Goal: Task Accomplishment & Management: Complete application form

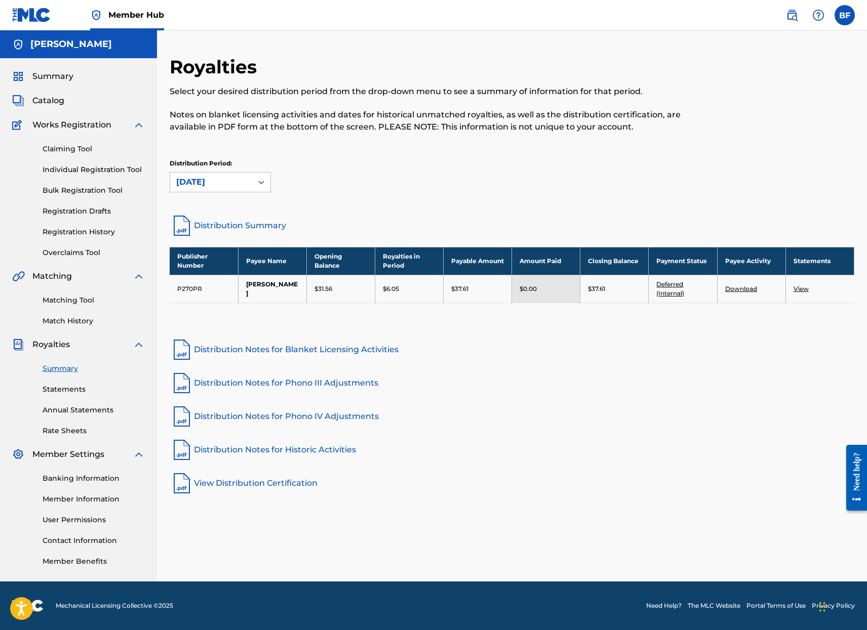
click at [669, 294] on link "Deferred (Internal)" at bounding box center [670, 289] width 28 height 17
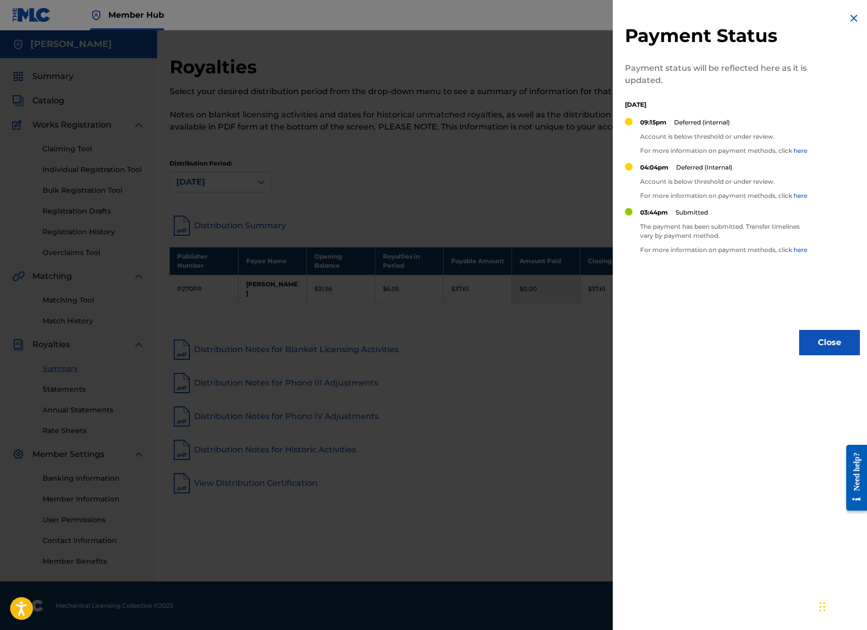
click at [801, 149] on link "here" at bounding box center [800, 151] width 14 height 8
click at [848, 14] on img at bounding box center [854, 18] width 12 height 12
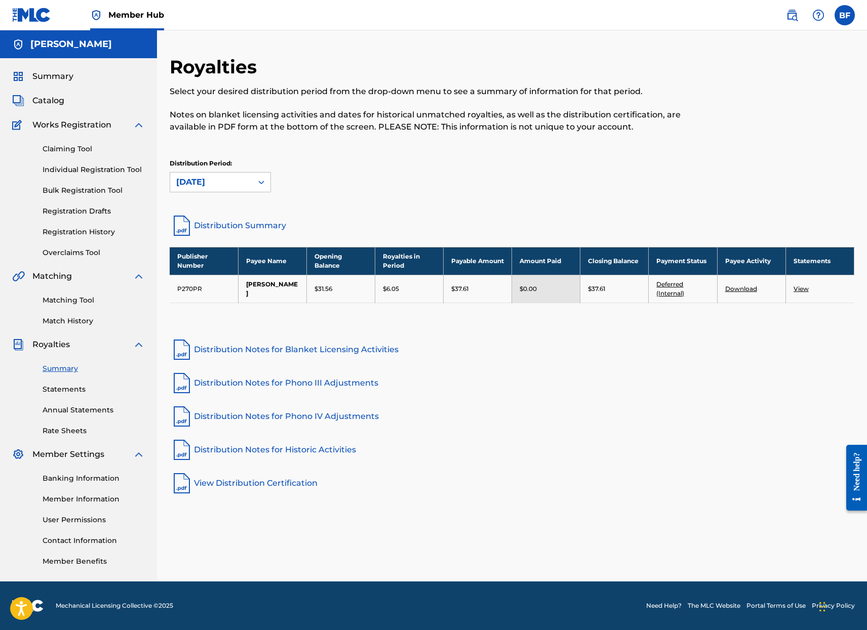
click at [743, 289] on link "Download" at bounding box center [741, 289] width 32 height 8
click at [79, 130] on span "Works Registration" at bounding box center [71, 125] width 79 height 12
click at [59, 100] on span "Catalog" at bounding box center [48, 101] width 32 height 12
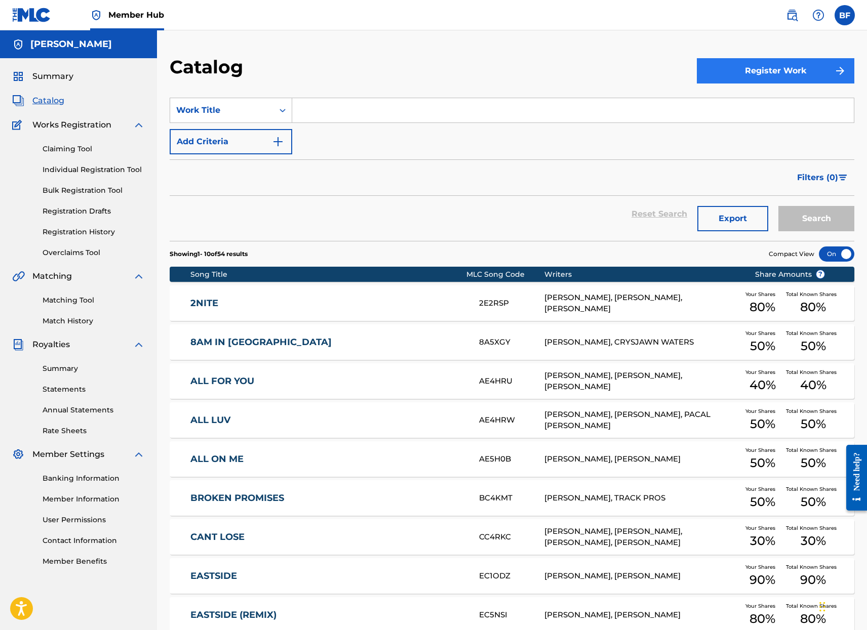
click at [775, 68] on button "Register Work" at bounding box center [775, 70] width 157 height 25
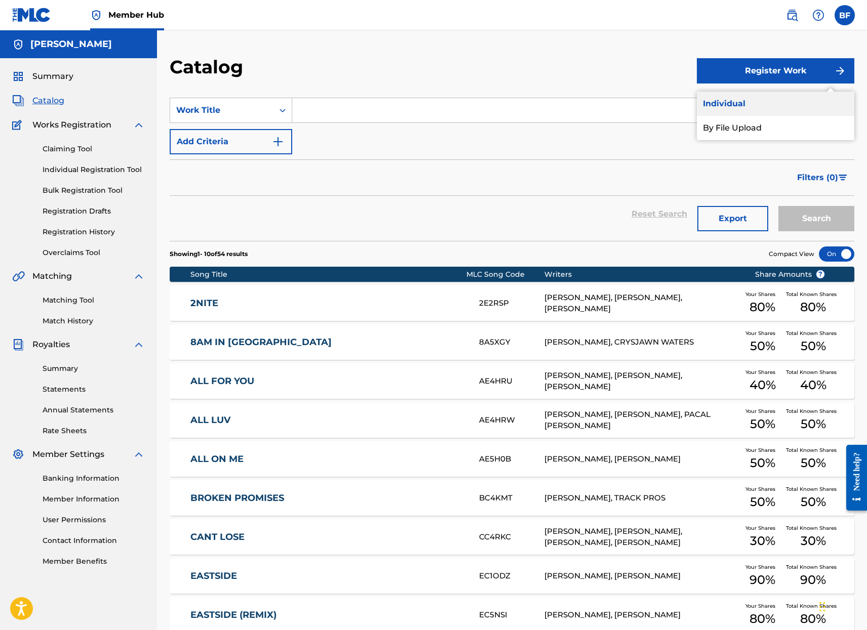
click at [726, 101] on link "Individual" at bounding box center [775, 104] width 157 height 24
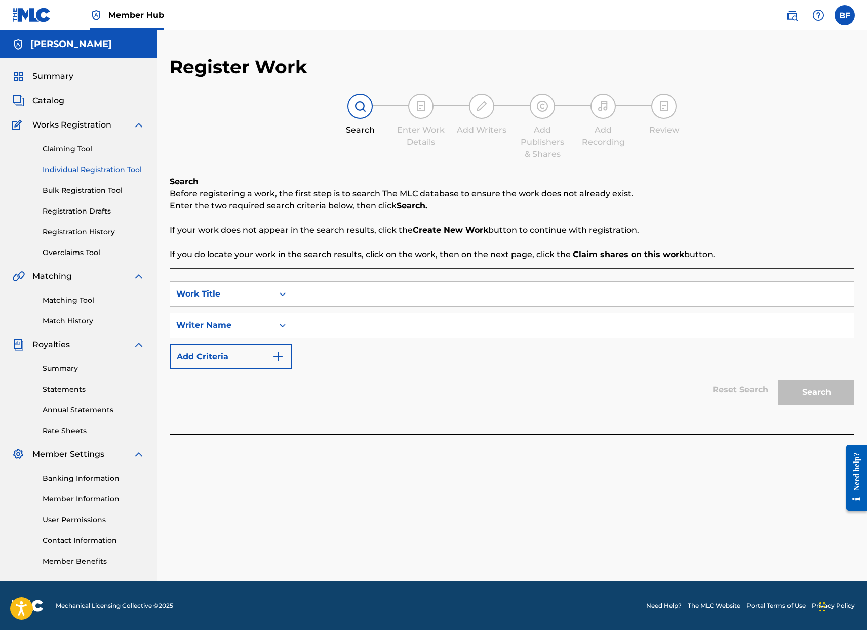
click at [340, 298] on input "Search Form" at bounding box center [573, 294] width 562 height 24
type input "Lose Control"
click at [417, 328] on input "Search Form" at bounding box center [573, 325] width 562 height 24
type input "[PERSON_NAME]"
click at [816, 392] on button "Search" at bounding box center [816, 392] width 76 height 25
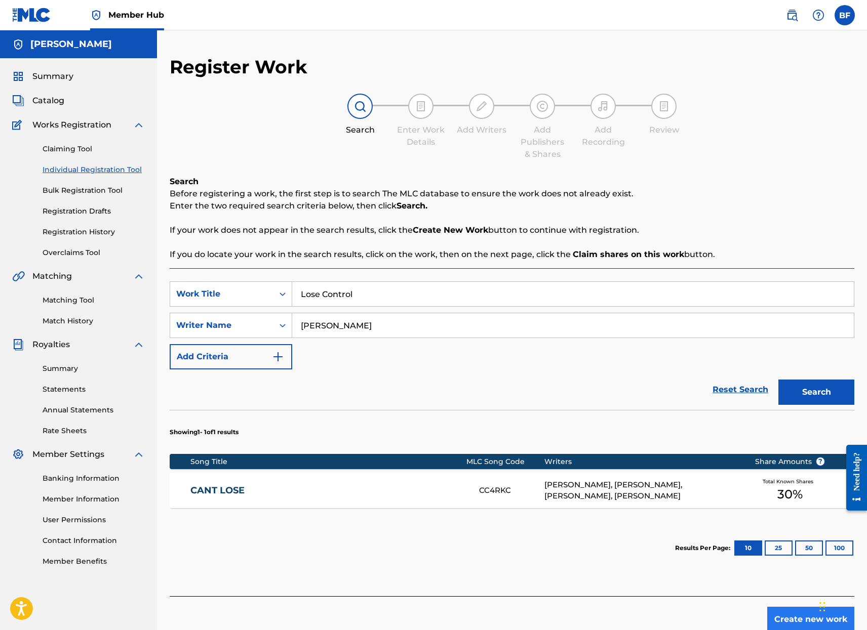
click at [796, 613] on button "Create new work" at bounding box center [810, 619] width 87 height 25
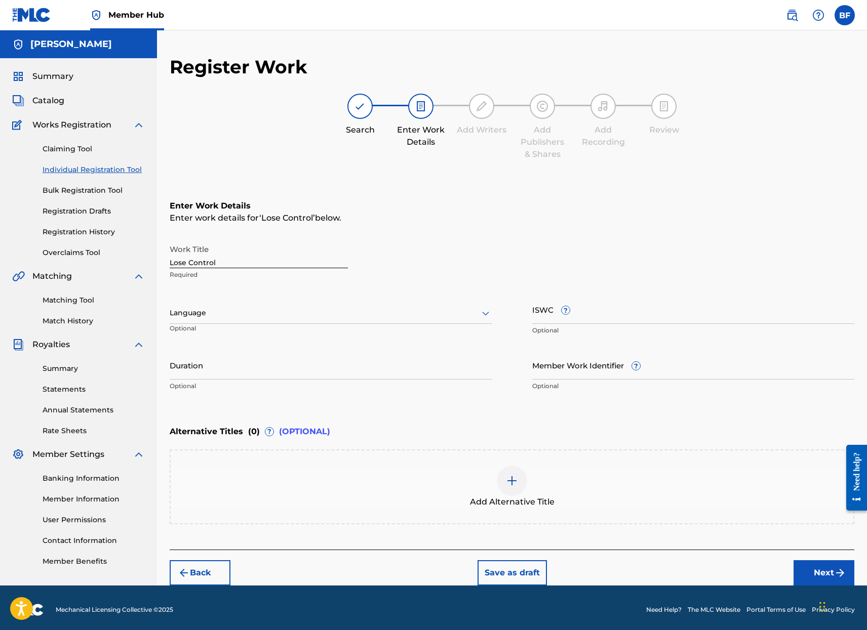
click at [236, 314] on div at bounding box center [331, 313] width 322 height 13
click at [228, 333] on div "English" at bounding box center [330, 335] width 321 height 23
click at [259, 370] on input "Duration" at bounding box center [331, 365] width 322 height 29
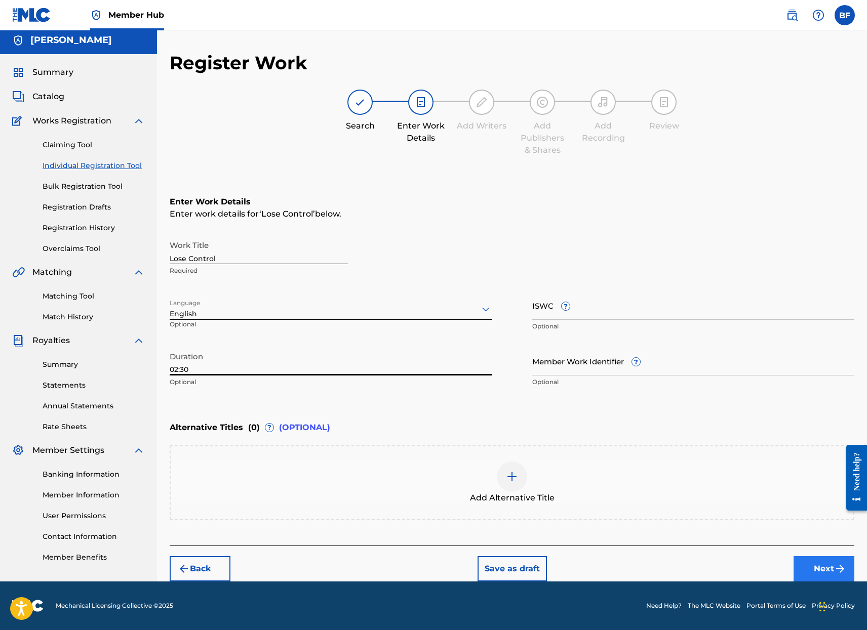
type input "02:30"
click at [825, 575] on button "Next" at bounding box center [823, 568] width 61 height 25
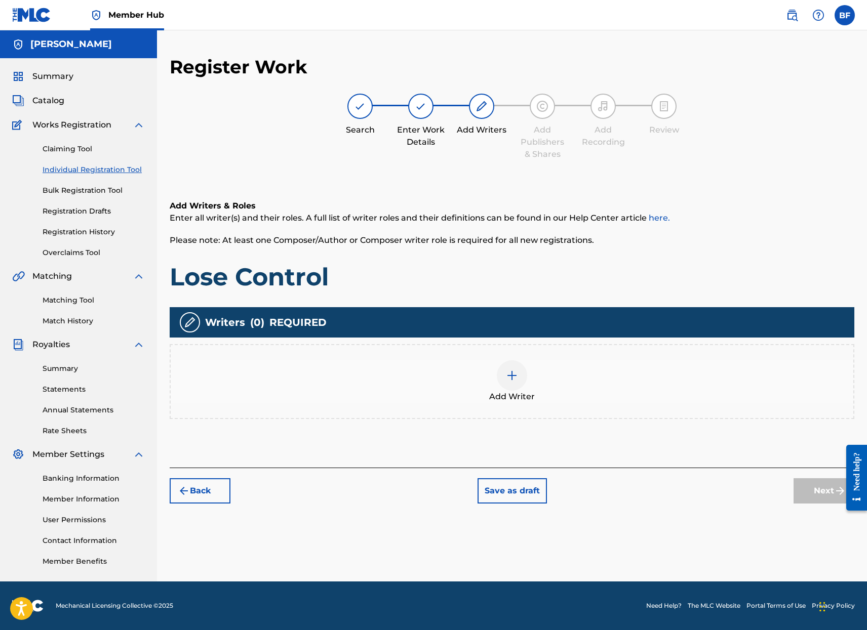
scroll to position [0, 0]
click at [501, 381] on div at bounding box center [512, 376] width 30 height 30
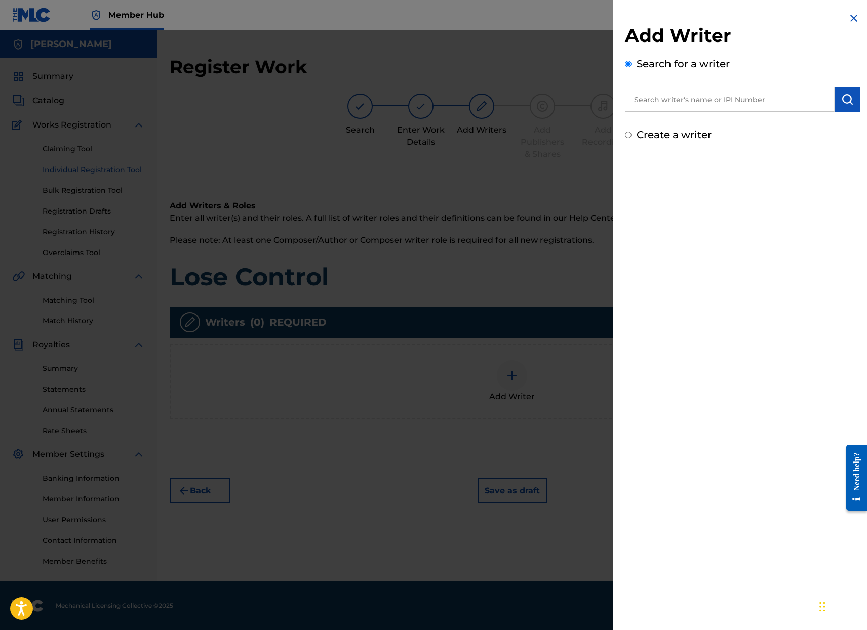
click at [700, 103] on input "text" at bounding box center [730, 99] width 210 height 25
type input "01028757741"
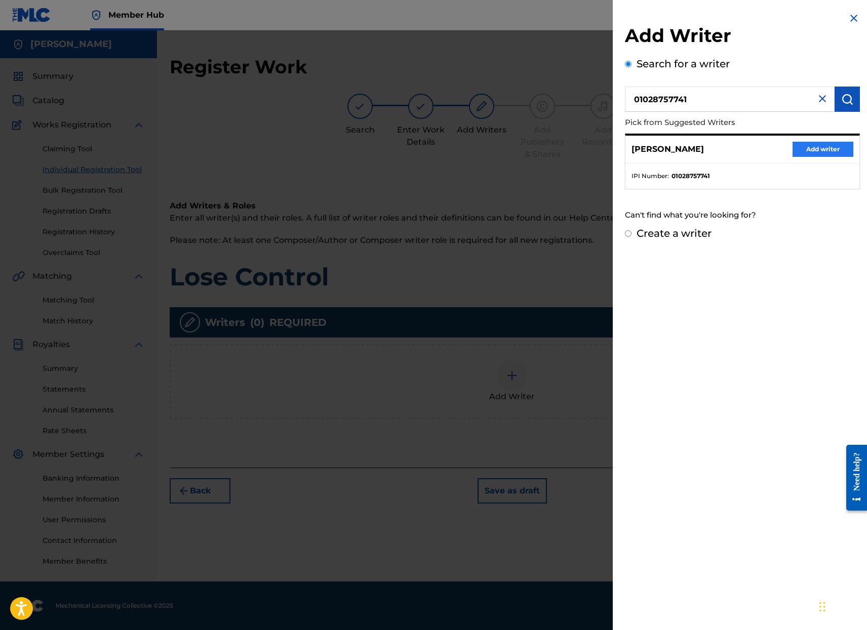
click at [810, 150] on button "Add writer" at bounding box center [822, 149] width 61 height 15
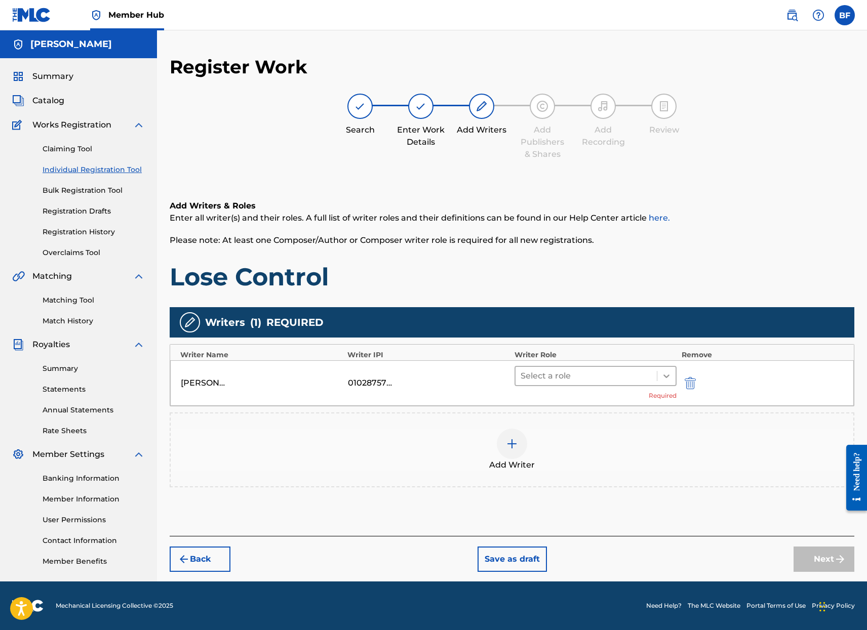
click at [671, 374] on icon at bounding box center [666, 376] width 10 height 10
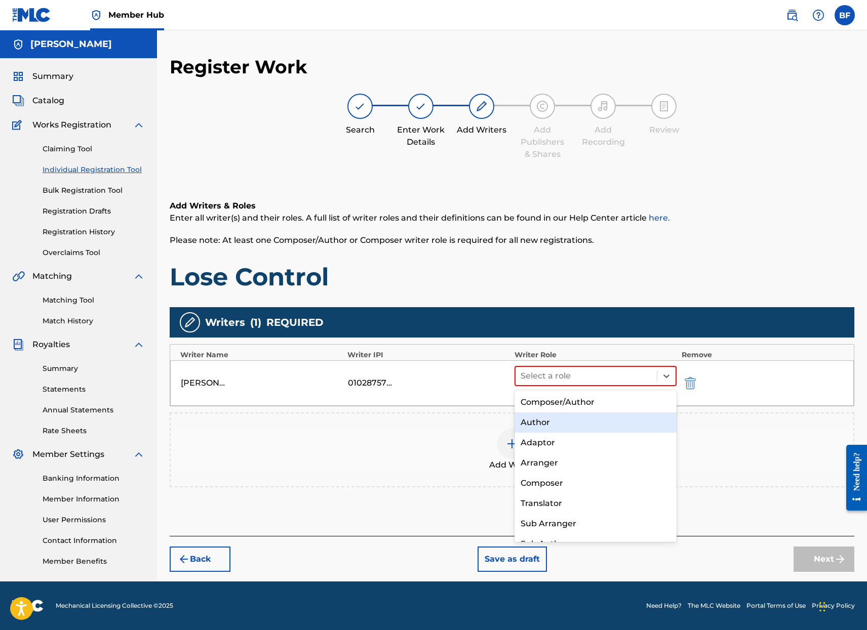
click at [569, 427] on div "Author" at bounding box center [595, 423] width 162 height 20
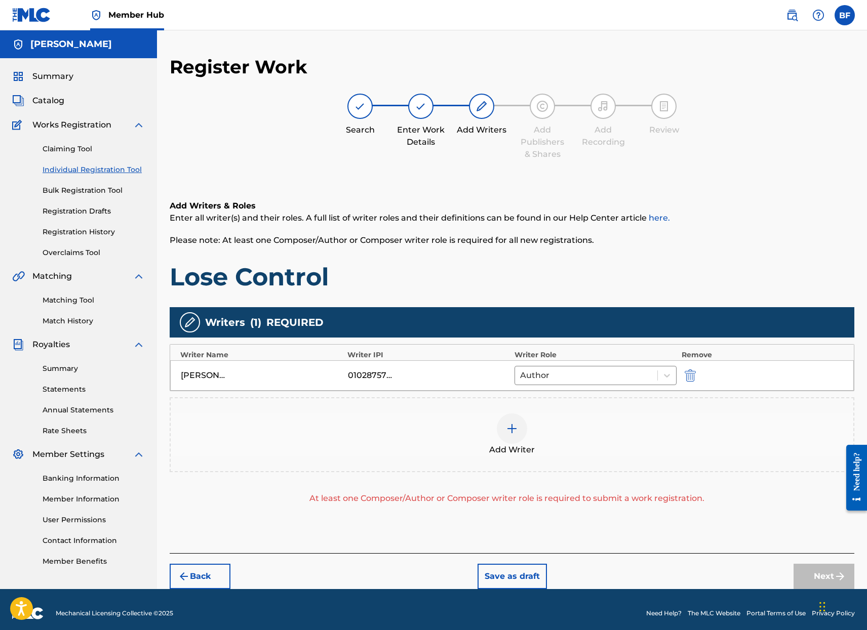
click at [510, 438] on div at bounding box center [512, 429] width 30 height 30
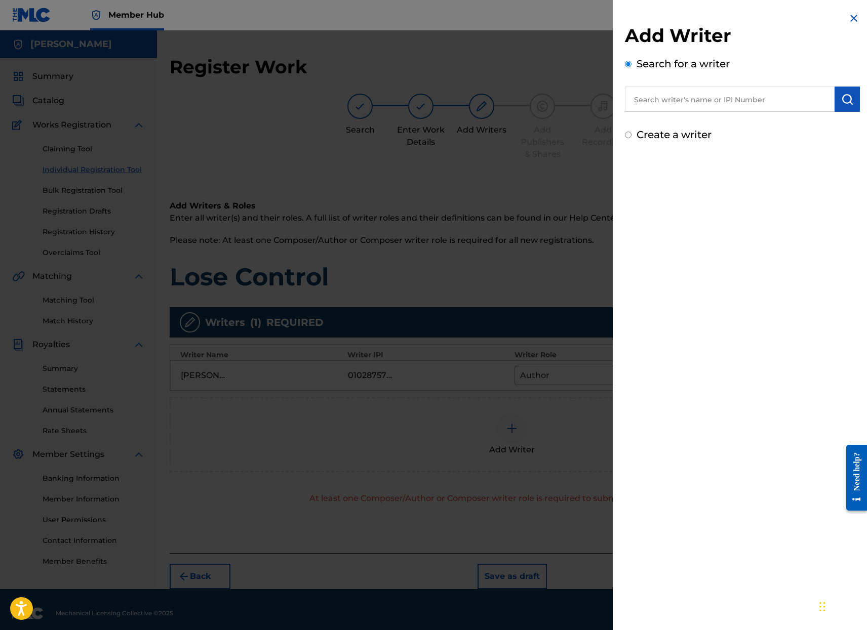
click at [719, 93] on input "text" at bounding box center [730, 99] width 210 height 25
type input "00896842470"
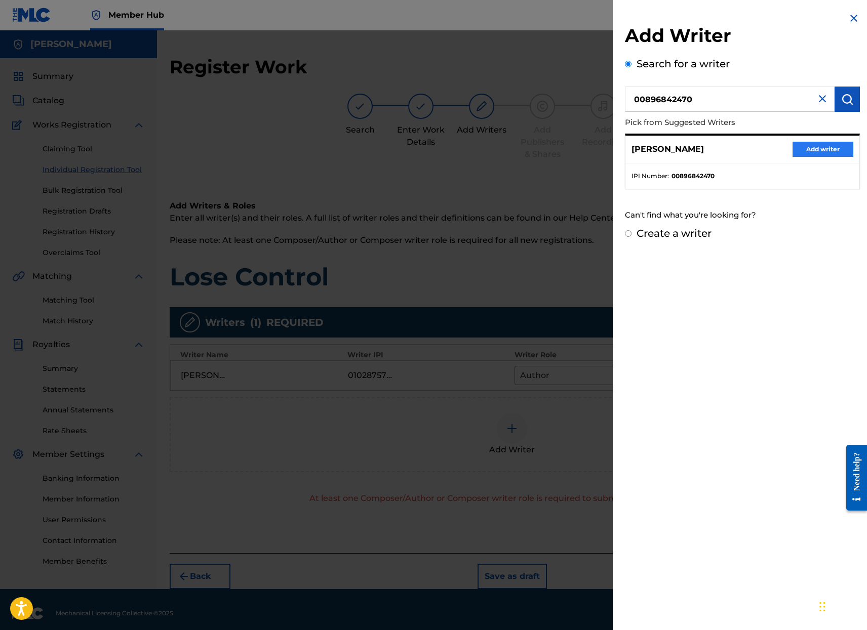
click at [807, 150] on button "Add writer" at bounding box center [822, 149] width 61 height 15
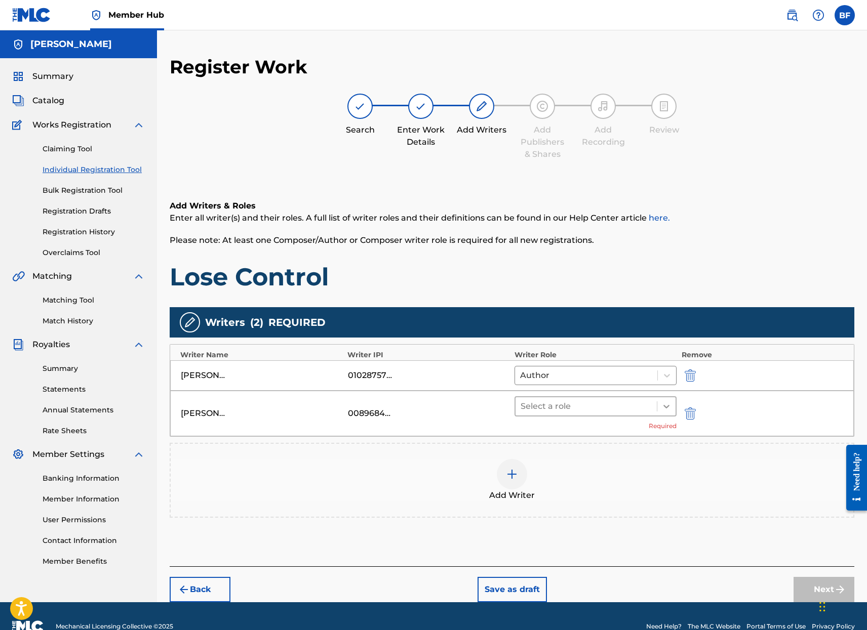
click at [661, 405] on icon at bounding box center [666, 407] width 10 height 10
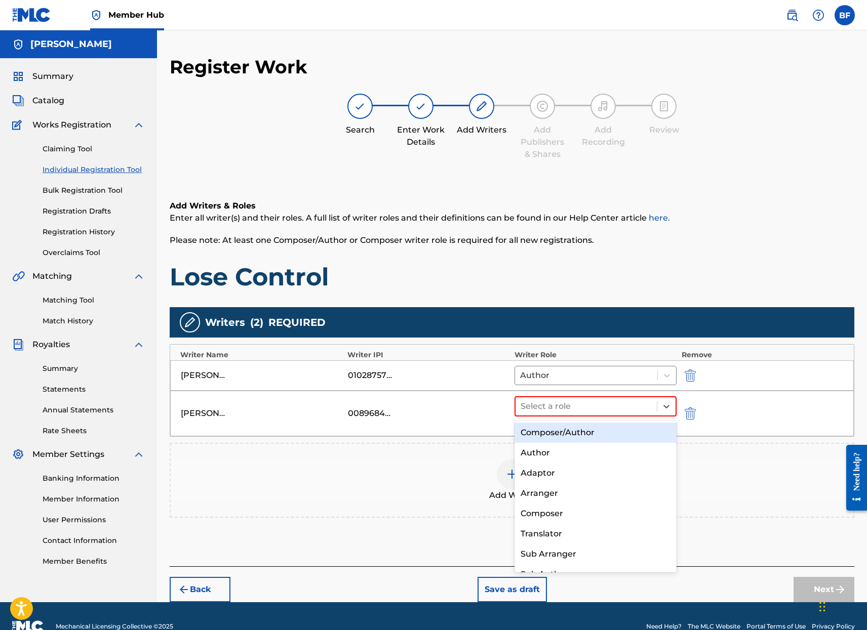
click at [590, 434] on div "Composer/Author" at bounding box center [595, 433] width 162 height 20
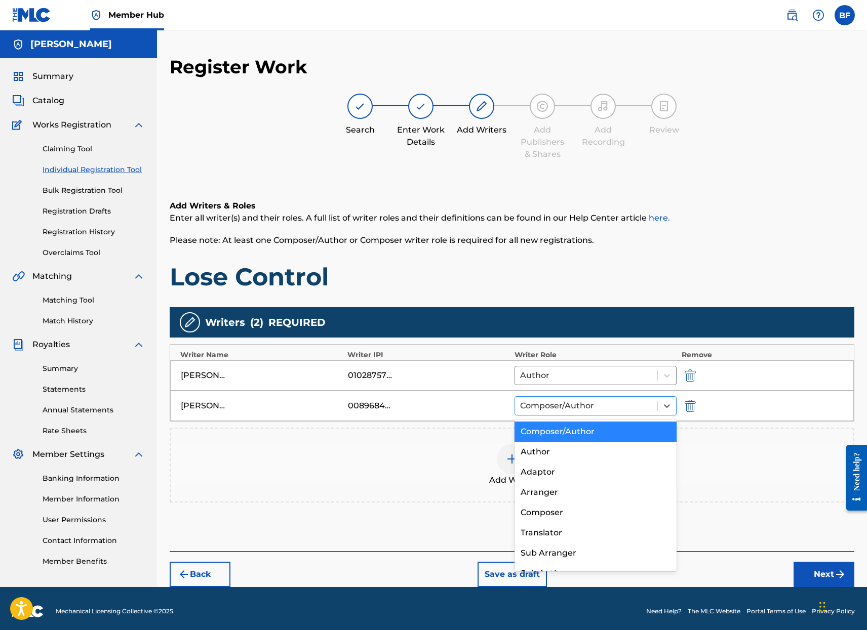
click at [646, 413] on div at bounding box center [586, 406] width 132 height 14
click at [604, 454] on div "Author" at bounding box center [595, 452] width 162 height 20
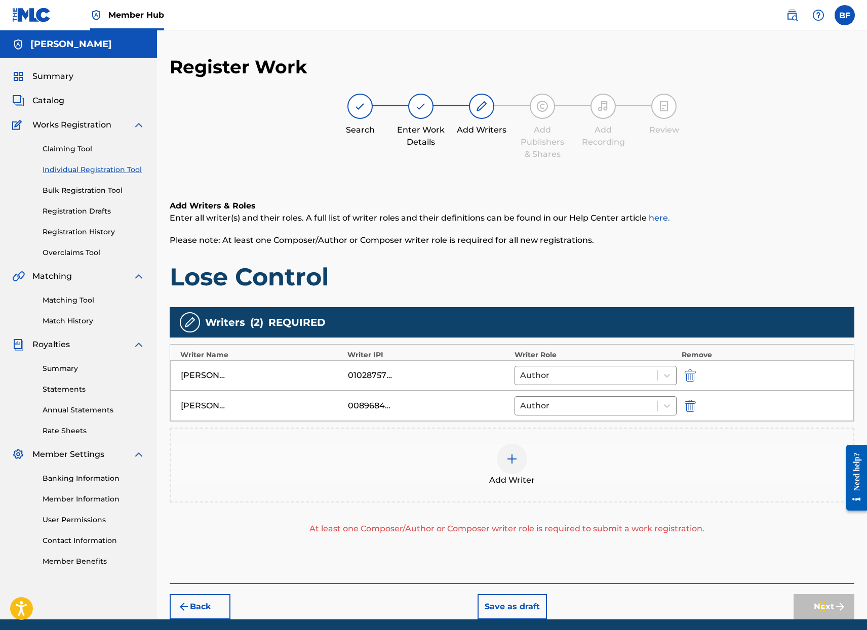
click at [513, 454] on img at bounding box center [512, 459] width 12 height 12
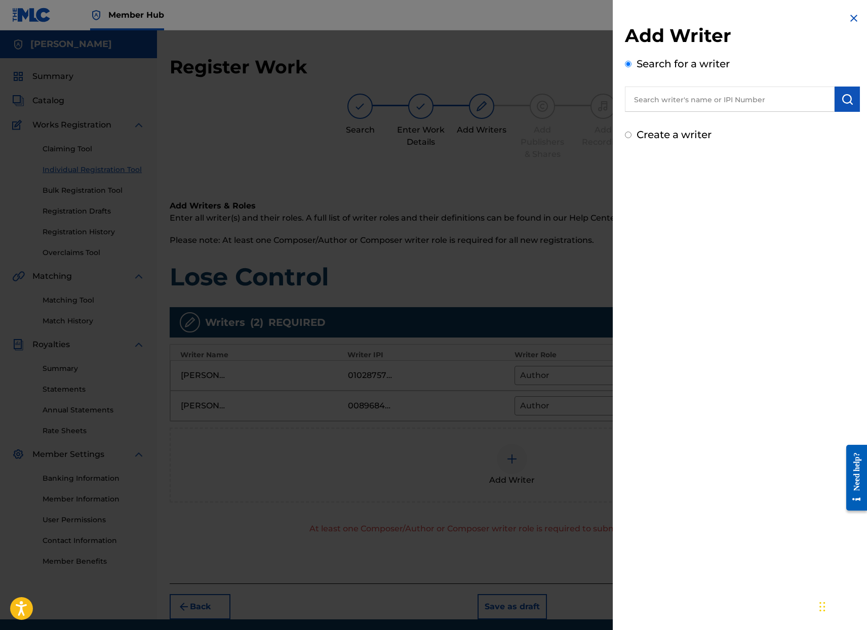
click at [636, 134] on label "Create a writer" at bounding box center [673, 135] width 75 height 12
radio input "true"
click at [631, 134] on input "Create a writer" at bounding box center [628, 135] width 7 height 7
radio input "false"
radio input "true"
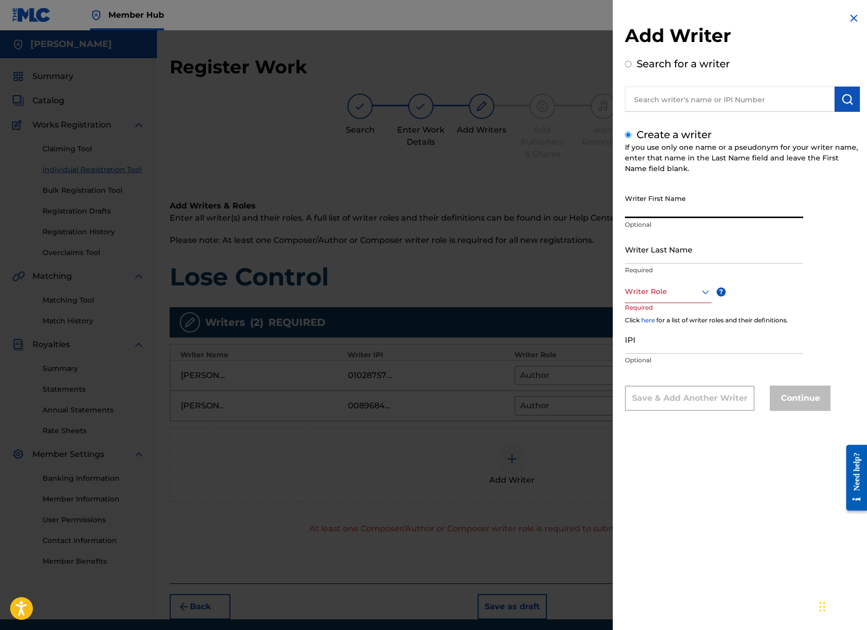
click at [664, 217] on input "Writer First Name" at bounding box center [714, 203] width 178 height 29
type input "[PERSON_NAME]"
type input "MUKASHEV"
click at [707, 297] on icon at bounding box center [705, 292] width 12 height 12
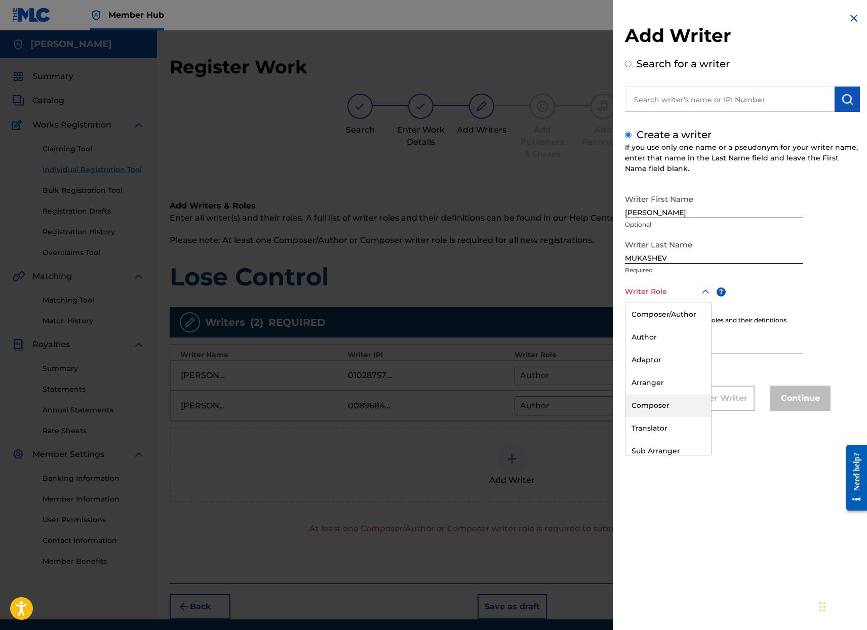
scroll to position [30, 0]
click at [670, 372] on div "Composer" at bounding box center [668, 375] width 86 height 23
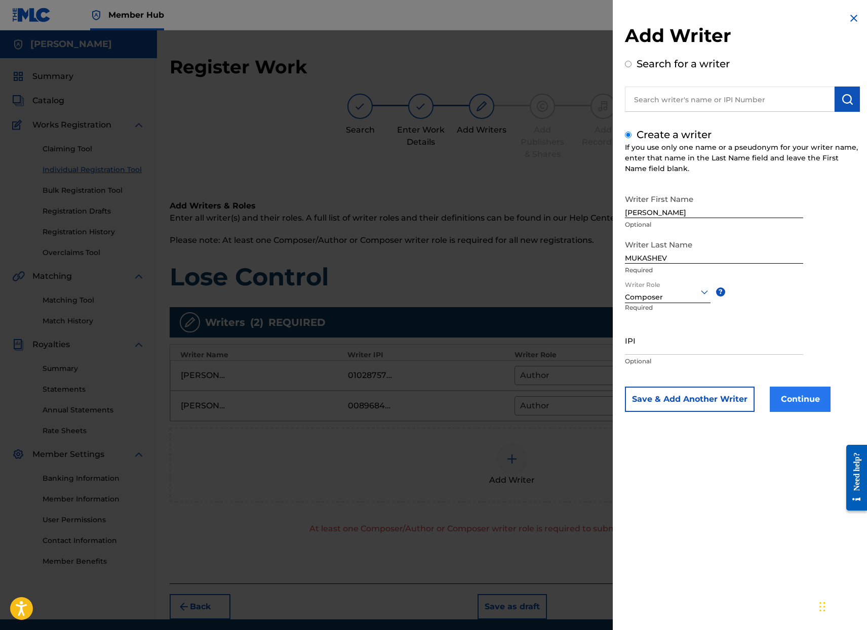
click at [808, 405] on button "Continue" at bounding box center [800, 399] width 61 height 25
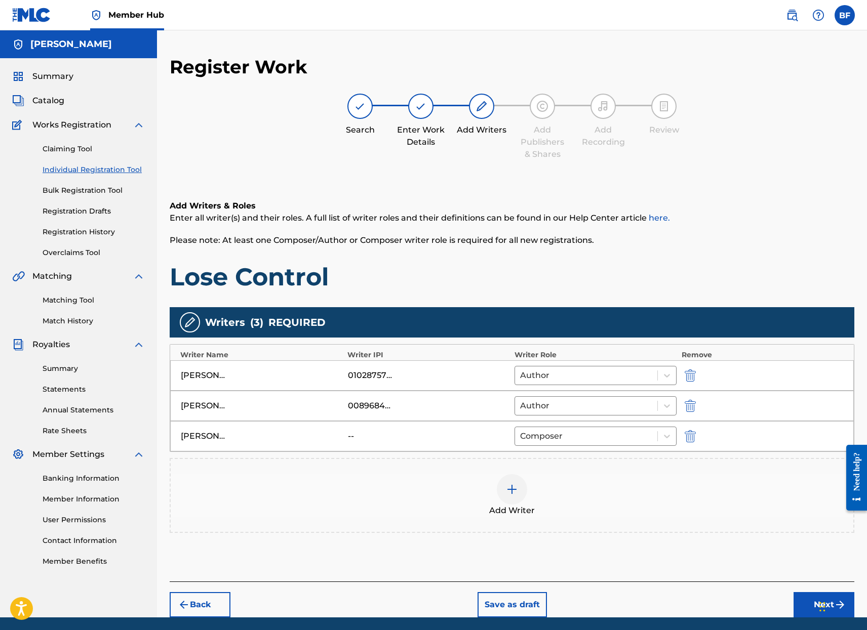
scroll to position [36, 0]
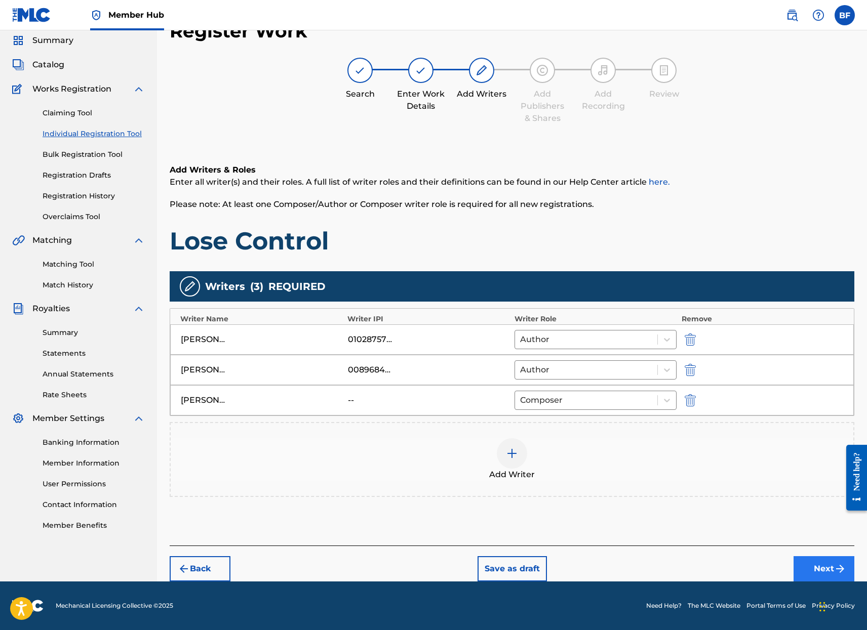
click at [826, 564] on button "Next" at bounding box center [823, 568] width 61 height 25
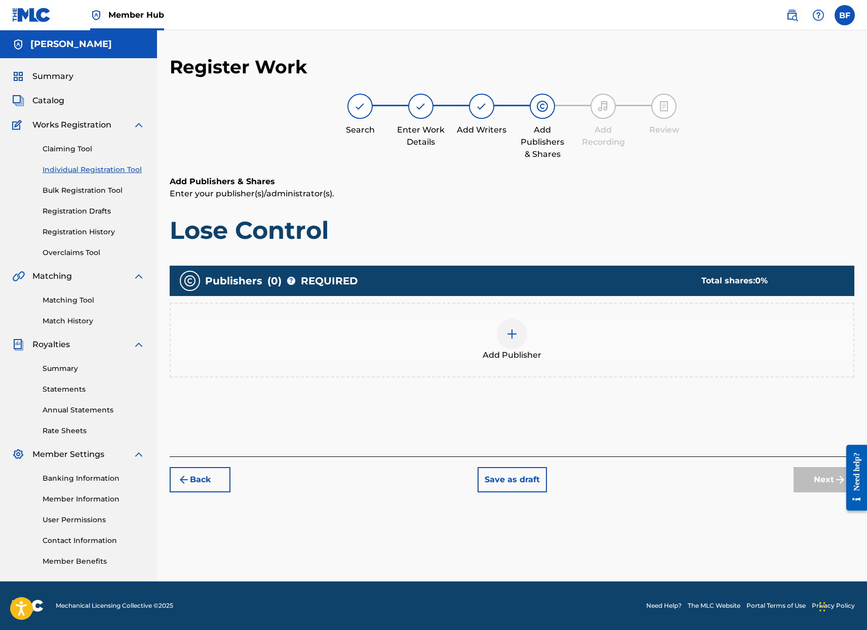
scroll to position [0, 0]
click at [513, 336] on img at bounding box center [512, 334] width 12 height 12
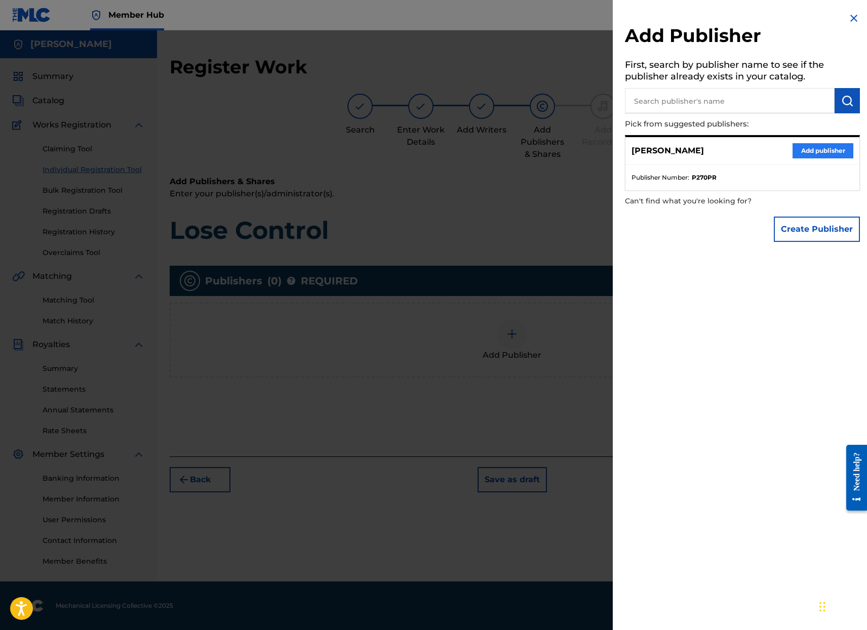
click at [820, 152] on button "Add publisher" at bounding box center [822, 150] width 61 height 15
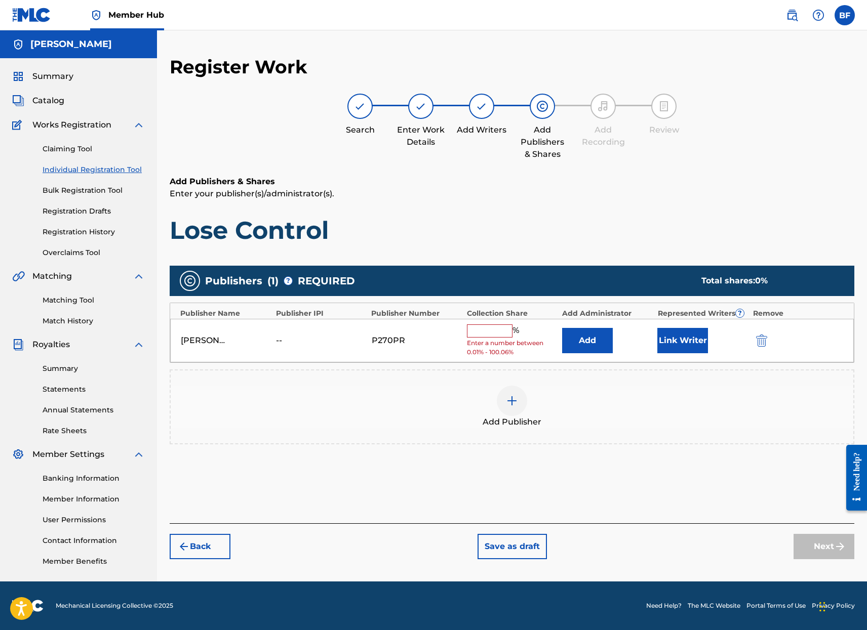
click at [492, 327] on input "text" at bounding box center [490, 331] width 46 height 13
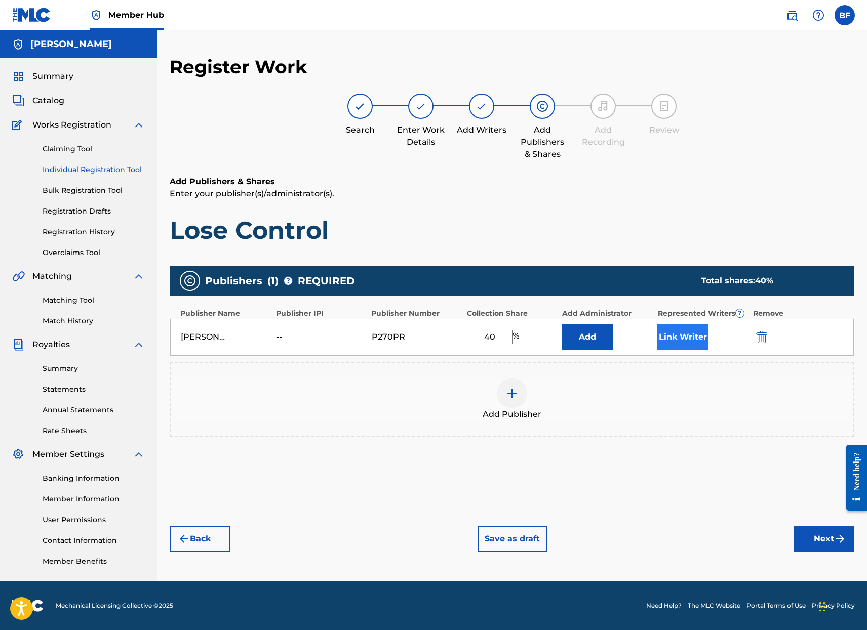
type input "40"
click at [670, 336] on button "Link Writer" at bounding box center [682, 337] width 51 height 25
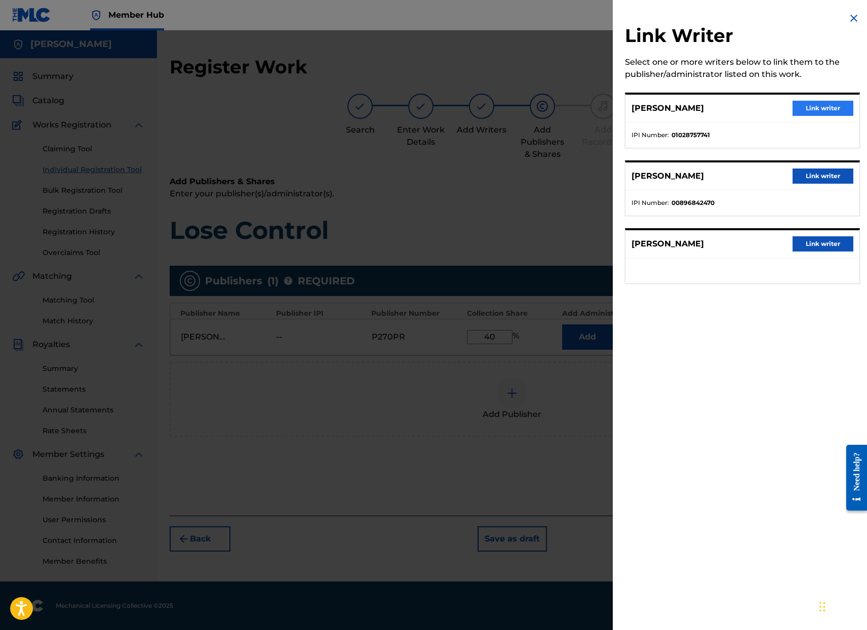
click at [842, 110] on button "Link writer" at bounding box center [822, 108] width 61 height 15
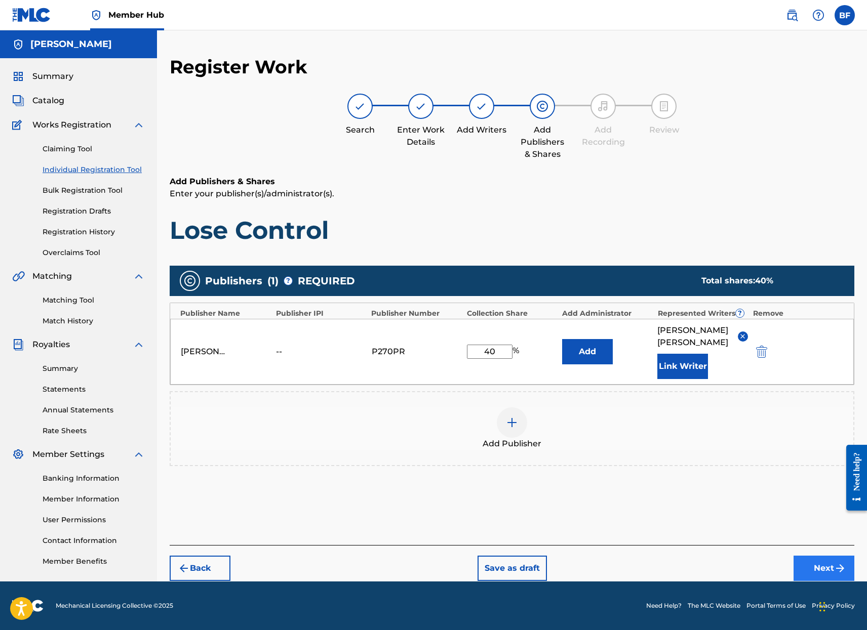
click at [828, 562] on button "Next" at bounding box center [823, 568] width 61 height 25
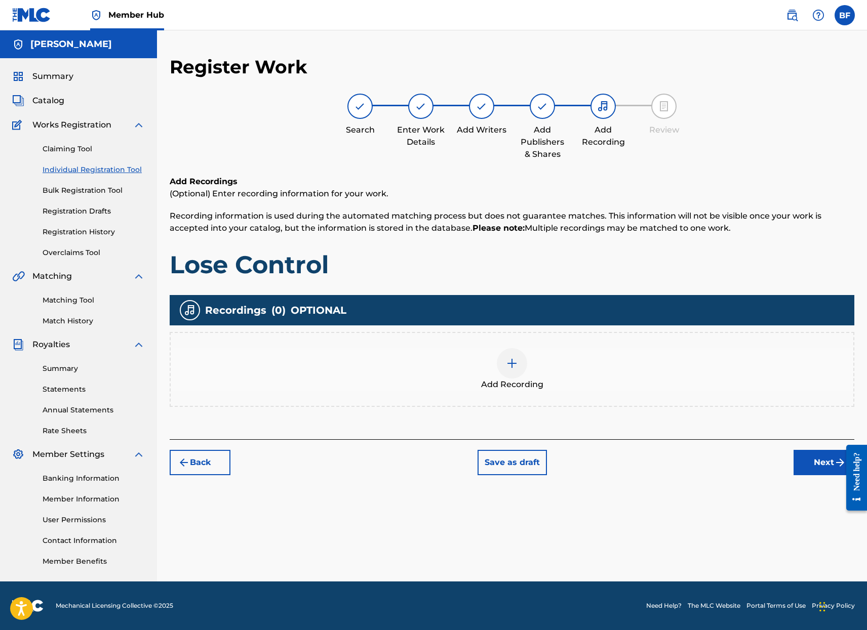
click at [515, 357] on img at bounding box center [512, 363] width 12 height 12
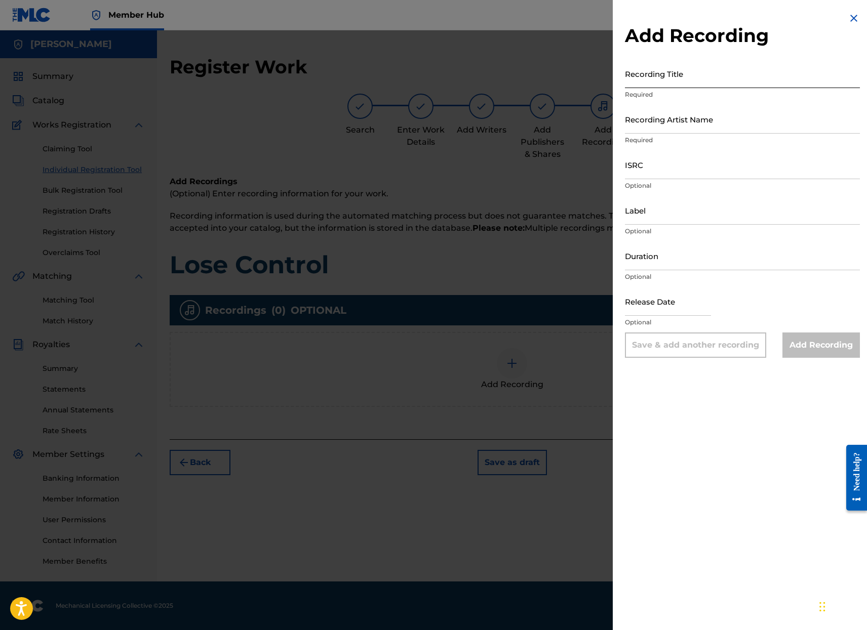
click at [668, 79] on input "Recording Title" at bounding box center [742, 73] width 235 height 29
type input "LOSE CONTROL"
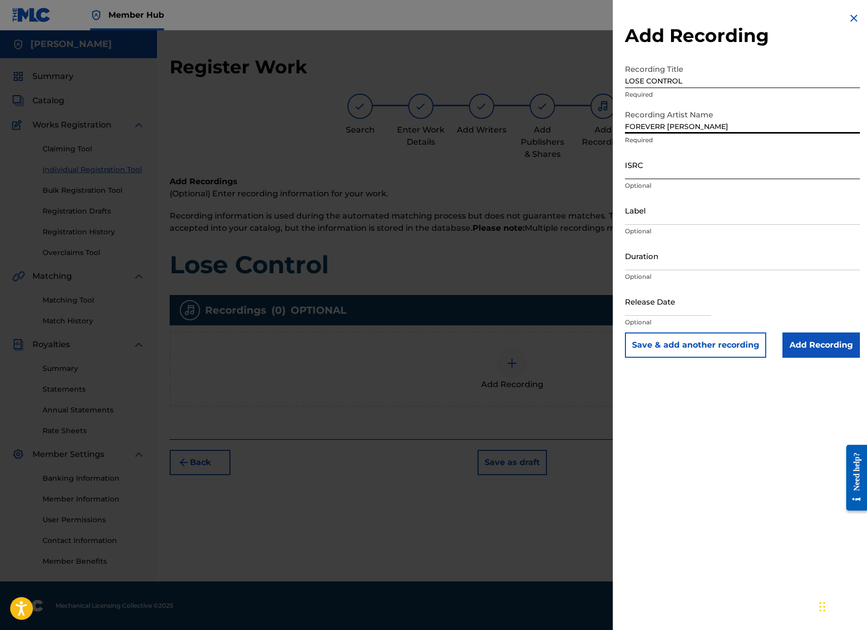
type input "FOREVERR [PERSON_NAME]"
click at [650, 175] on input "ISRC" at bounding box center [742, 164] width 235 height 29
paste input "QT65Y2526384"
type input "QT65Y2526384"
click at [661, 221] on input "Label" at bounding box center [742, 210] width 235 height 29
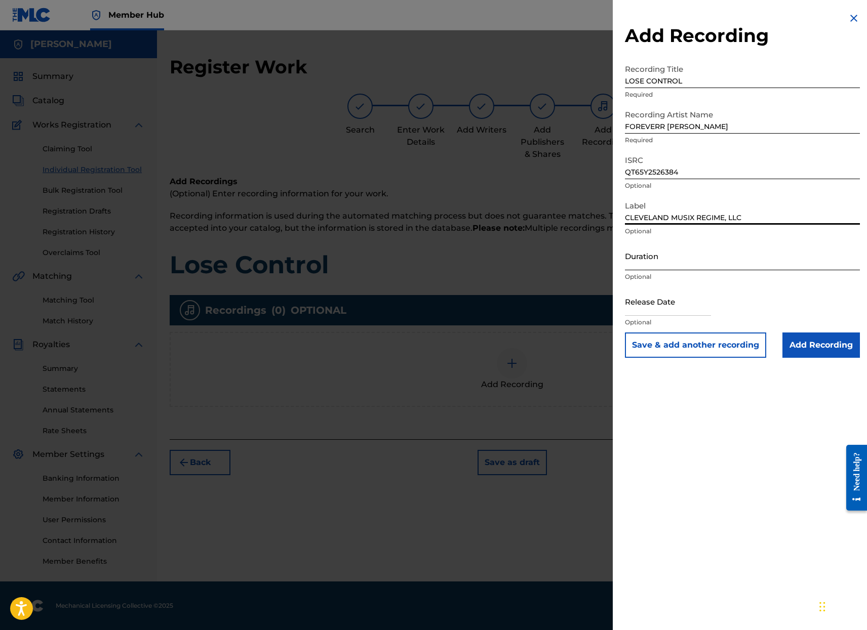
type input "CLEVELAND MUSIX REGIME, LLC"
click at [668, 266] on input "Duration" at bounding box center [742, 256] width 235 height 29
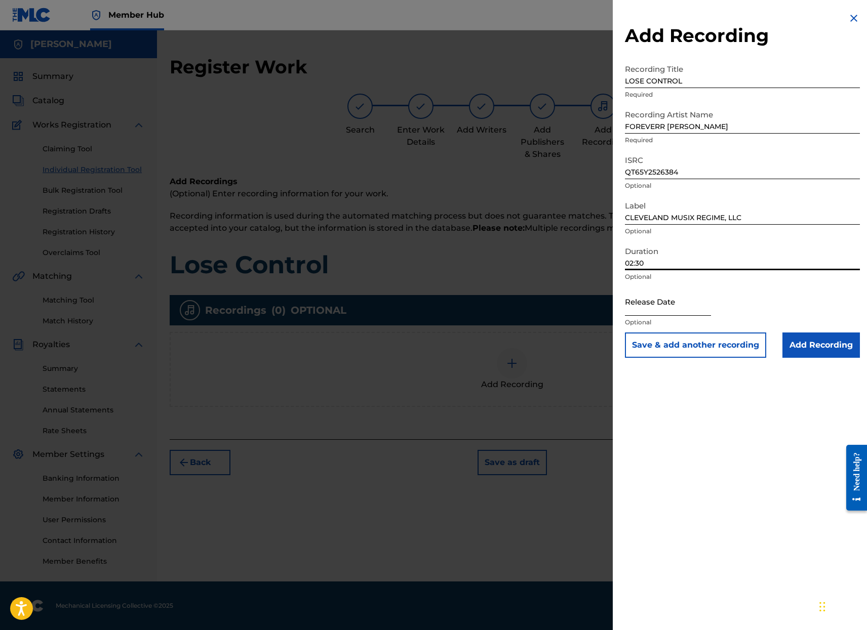
type input "02:30"
select select "8"
select select "2025"
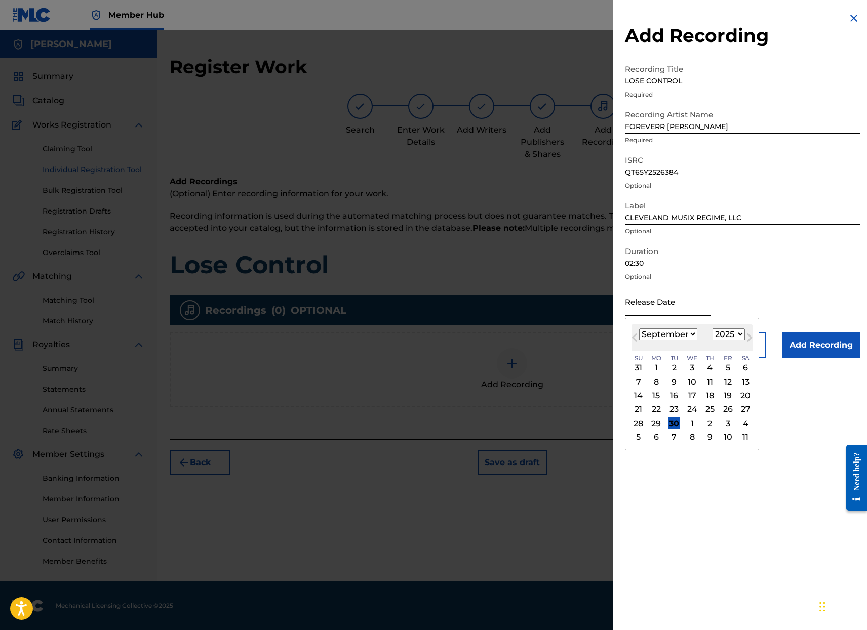
click at [691, 311] on input "text" at bounding box center [668, 301] width 86 height 29
click at [748, 338] on span "Next Month" at bounding box center [748, 339] width 0 height 15
select select "9"
click at [706, 368] on div "2" at bounding box center [710, 368] width 12 height 12
type input "[DATE]"
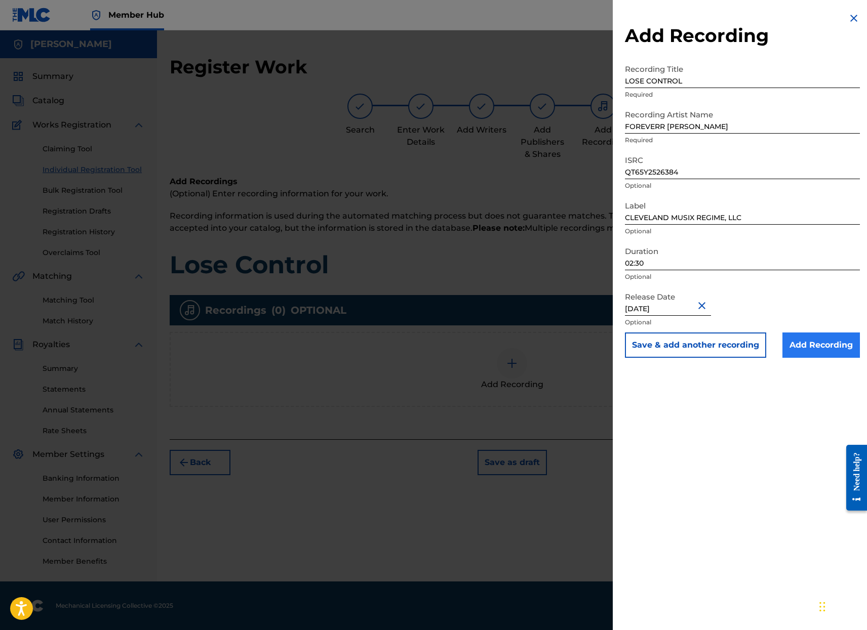
click at [826, 348] on input "Add Recording" at bounding box center [820, 345] width 77 height 25
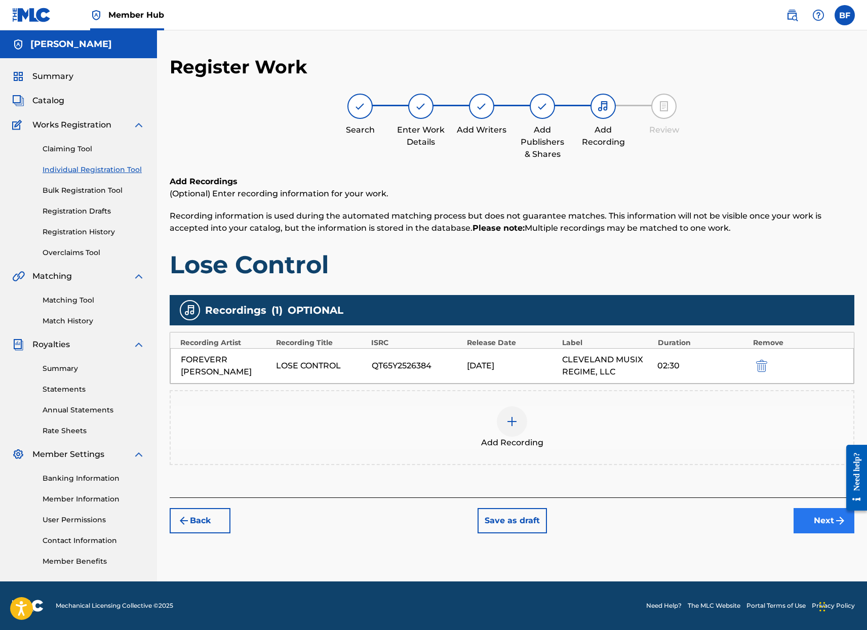
click at [824, 526] on button "Next" at bounding box center [823, 520] width 61 height 25
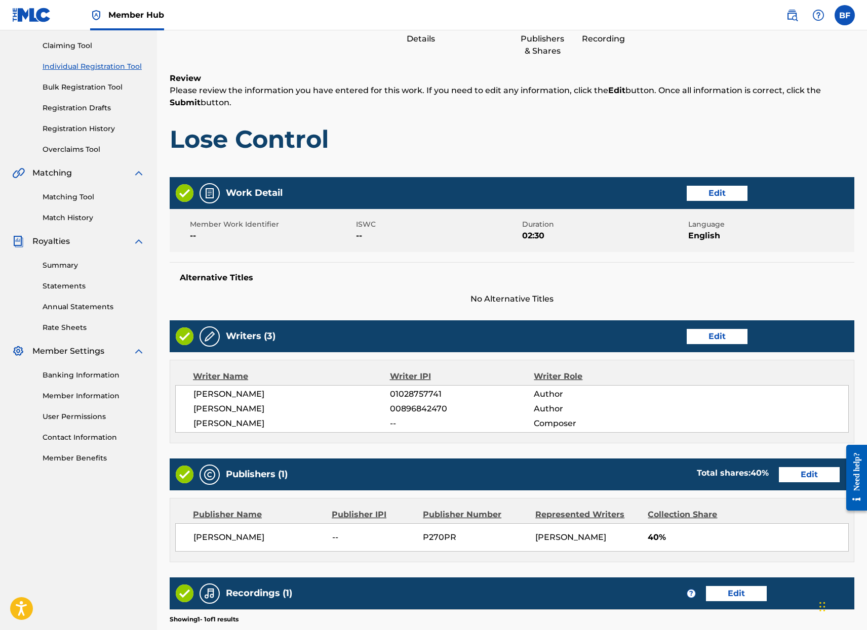
scroll to position [247, 0]
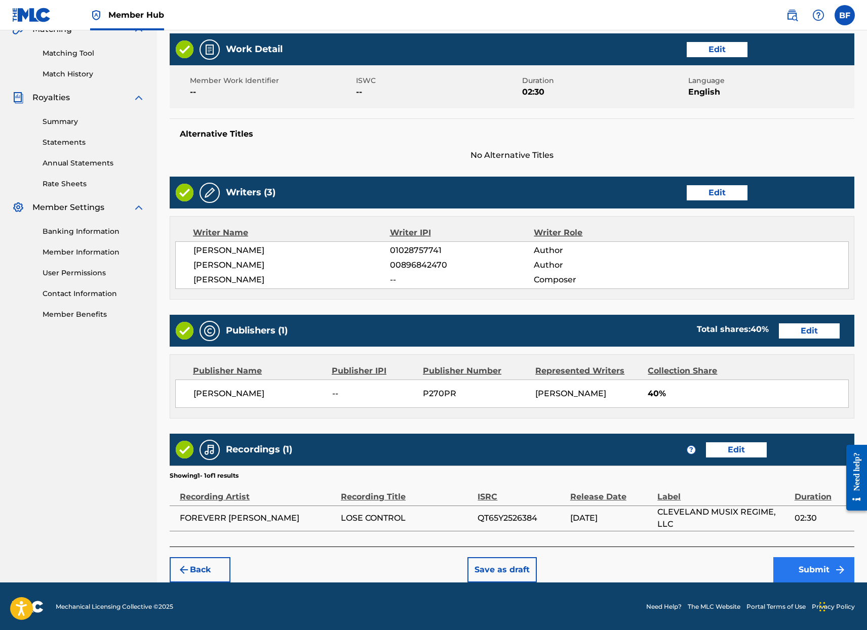
click at [822, 566] on button "Submit" at bounding box center [813, 569] width 81 height 25
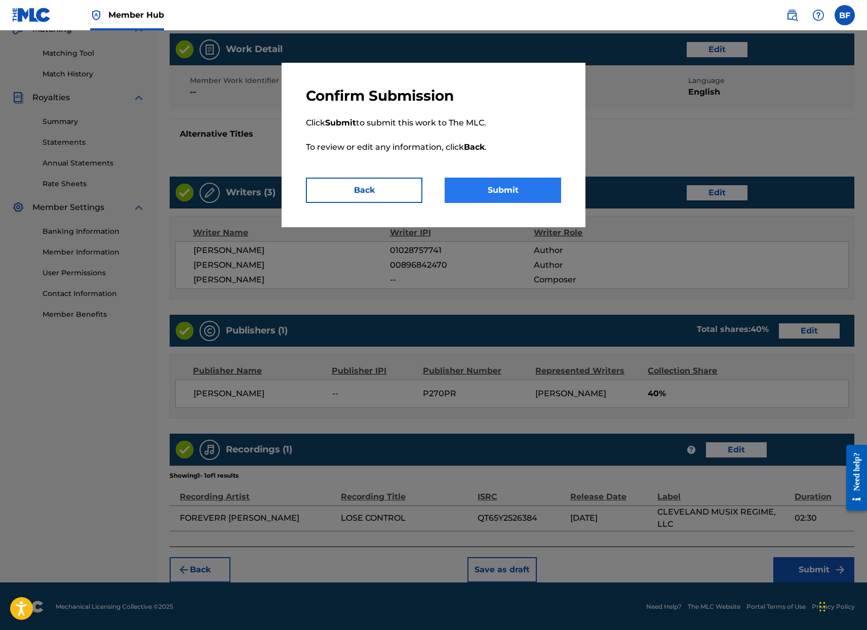
click at [491, 190] on button "Submit" at bounding box center [503, 190] width 116 height 25
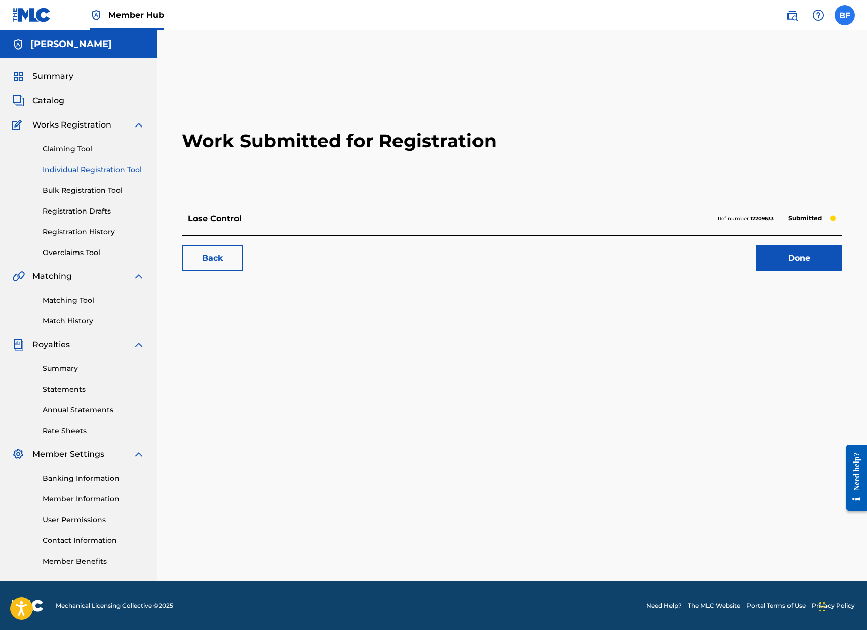
click at [846, 10] on label at bounding box center [844, 15] width 20 height 20
click at [845, 15] on input "BF [PERSON_NAME] [EMAIL_ADDRESS][DOMAIN_NAME] Notification Preferences Profile …" at bounding box center [845, 15] width 0 height 0
click at [748, 147] on p "Log out" at bounding box center [747, 143] width 24 height 9
click at [845, 15] on input "BF [PERSON_NAME] [EMAIL_ADDRESS][DOMAIN_NAME] Notification Preferences Profile …" at bounding box center [845, 15] width 0 height 0
